Goal: Entertainment & Leisure: Consume media (video, audio)

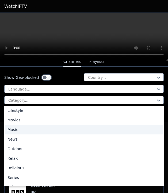
scroll to position [138, 0]
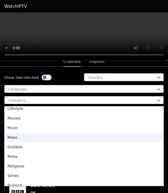
click at [14, 137] on div "News" at bounding box center [83, 138] width 159 height 10
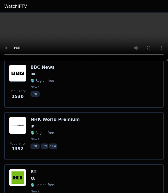
scroll to position [584, 0]
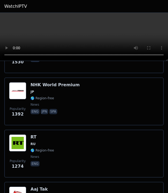
drag, startPoint x: 105, startPoint y: 30, endPoint x: 25, endPoint y: 26, distance: 80.6
click at [25, 26] on video at bounding box center [84, 37] width 168 height 48
click at [147, 20] on video at bounding box center [84, 37] width 168 height 48
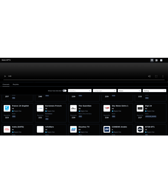
scroll to position [178, 0]
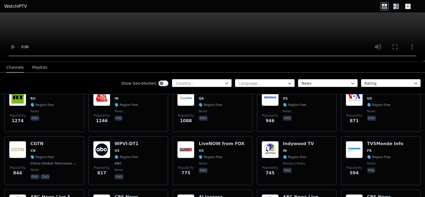
click at [167, 6] on icon at bounding box center [396, 6] width 9 height 9
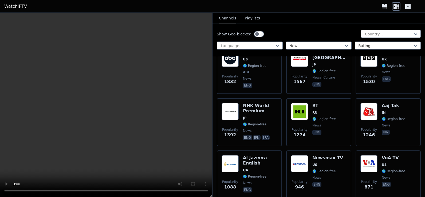
click at [167, 6] on header "WatchIPTV" at bounding box center [212, 6] width 425 height 13
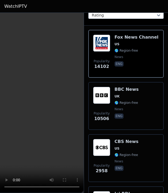
scroll to position [153, 0]
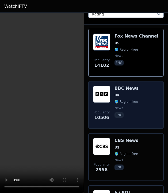
click at [140, 87] on div "Popularity 10506 BBC News UK 🌎 Region-free news eng" at bounding box center [126, 105] width 66 height 38
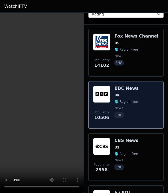
click at [116, 86] on h6 "BBC News" at bounding box center [126, 88] width 24 height 5
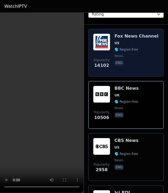
click at [119, 34] on div "[PERSON_NAME] US 🌎 Region-free news eng" at bounding box center [136, 53] width 44 height 38
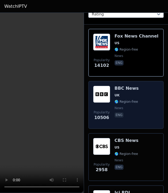
click at [130, 93] on span "UK" at bounding box center [126, 95] width 24 height 4
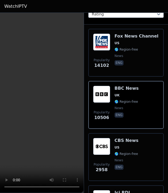
drag, startPoint x: 35, startPoint y: 90, endPoint x: 29, endPoint y: 61, distance: 29.6
click at [29, 61] on video at bounding box center [41, 103] width 83 height 181
